Goal: Task Accomplishment & Management: Complete application form

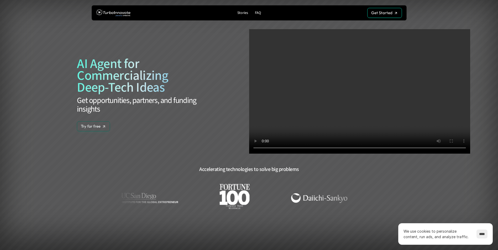
click at [363, 14] on div "Get Started Get Started" at bounding box center [351, 13] width 102 height 10
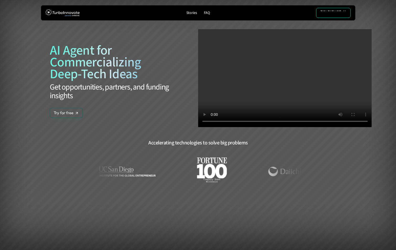
click at [338, 7] on p "Get Started" at bounding box center [330, 9] width 21 height 5
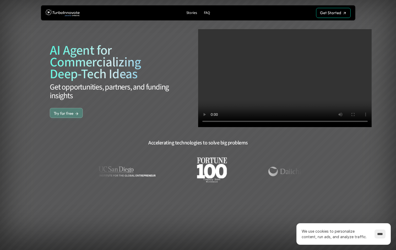
drag, startPoint x: 63, startPoint y: 108, endPoint x: 63, endPoint y: 111, distance: 3.9
click at [63, 113] on div "Try for free Try for free" at bounding box center [66, 112] width 25 height 5
